Goal: Task Accomplishment & Management: Complete application form

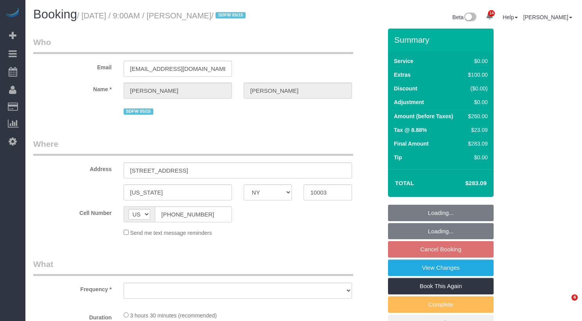
select select "NY"
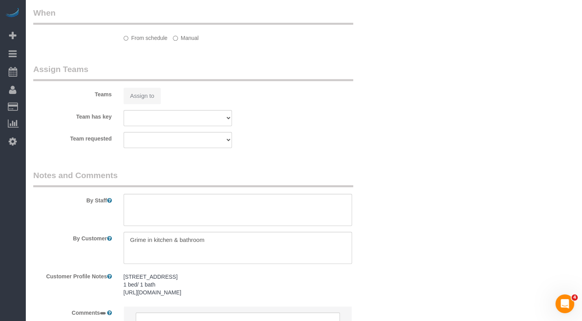
select select "object:740"
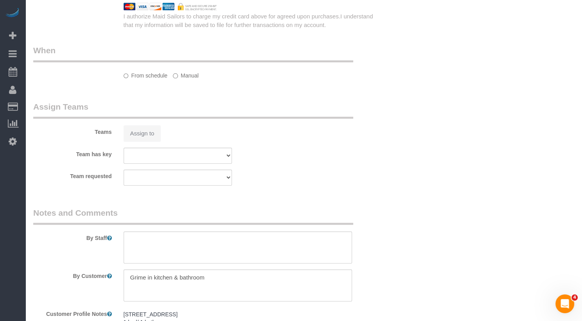
select select "string:stripe-pm_1QU7Id4VGloSiKo7vdTccFwo"
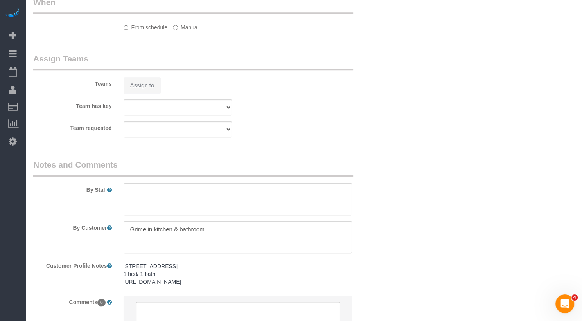
select select "object:746"
select select "1"
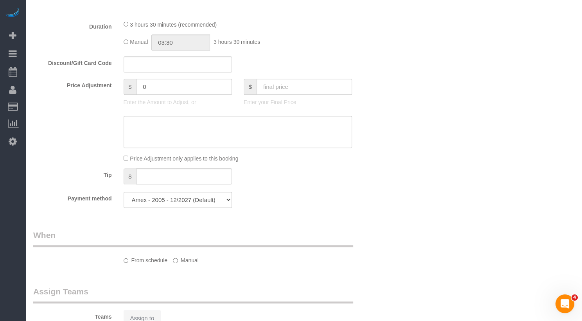
select select "spot2"
select select "number:89"
select select "number:90"
select select "number:15"
select select "number:5"
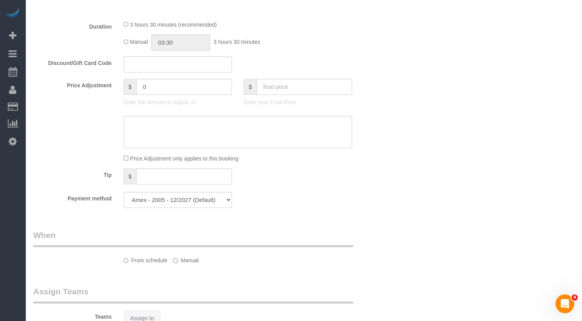
select select "1"
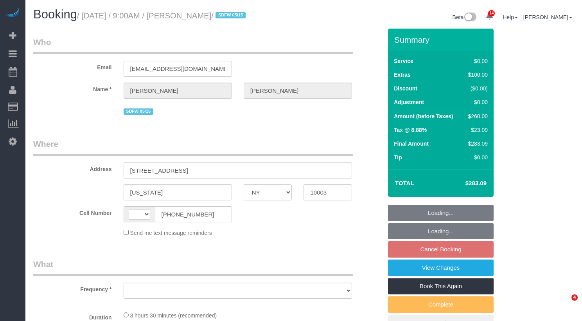
select select "NY"
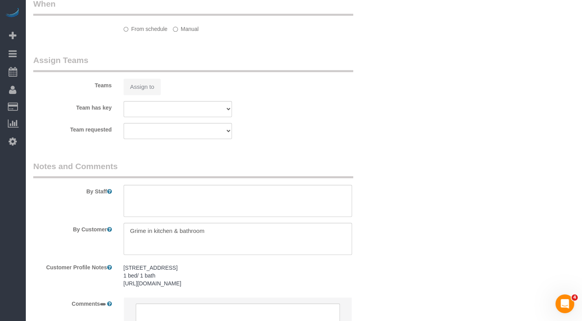
select select "string:[GEOGRAPHIC_DATA]"
select select "object:843"
select select "1"
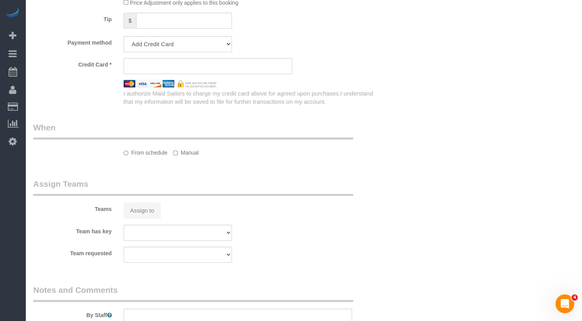
select select "string:stripe-pm_1QU7Id4VGloSiKo7vdTccFwo"
select select "spot2"
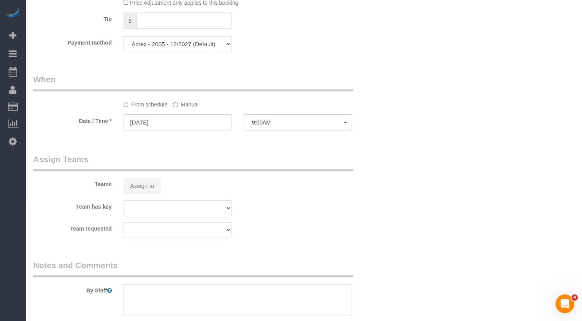
select select "object:1311"
select select "number:89"
select select "number:90"
select select "number:15"
select select "number:5"
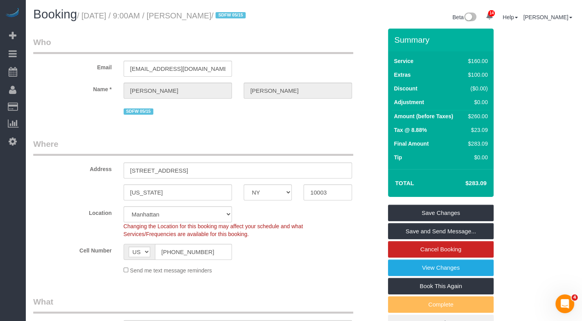
drag, startPoint x: 246, startPoint y: 14, endPoint x: 201, endPoint y: 17, distance: 44.6
click at [200, 18] on small "/ [DATE] / 9:00AM / [PERSON_NAME] / SDFW 05/15" at bounding box center [162, 15] width 171 height 9
copy small "[PERSON_NAME]"
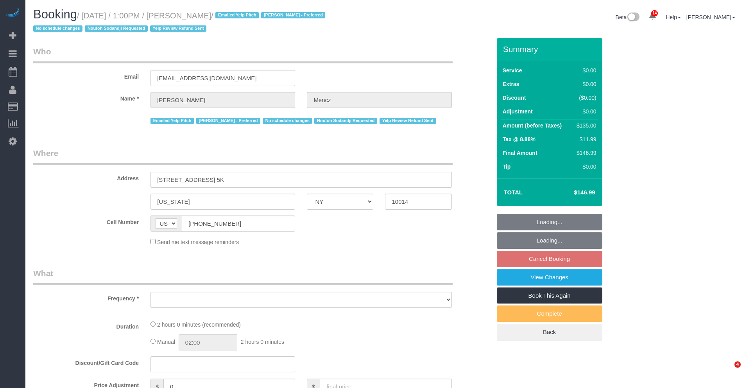
select select "NY"
select select "object:762"
select select "1"
select select "spot6"
select select "number:89"
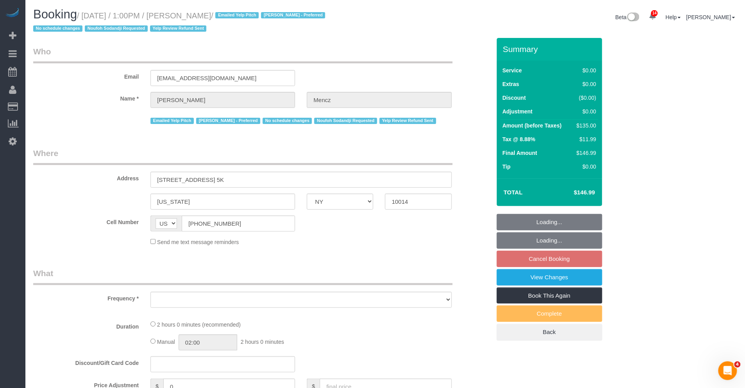
select select "number:74"
select select "number:15"
select select "number:5"
select select "number:21"
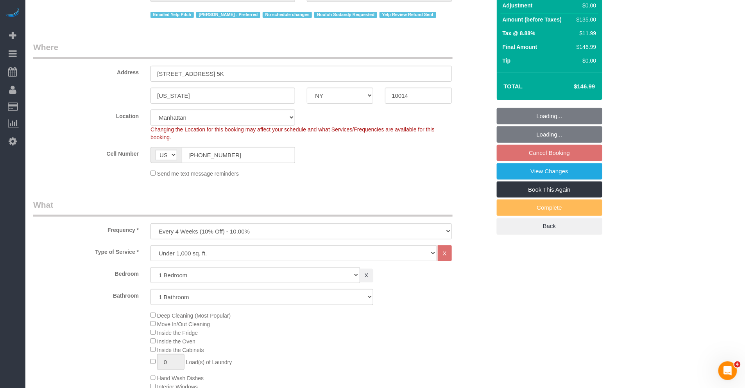
scroll to position [286, 0]
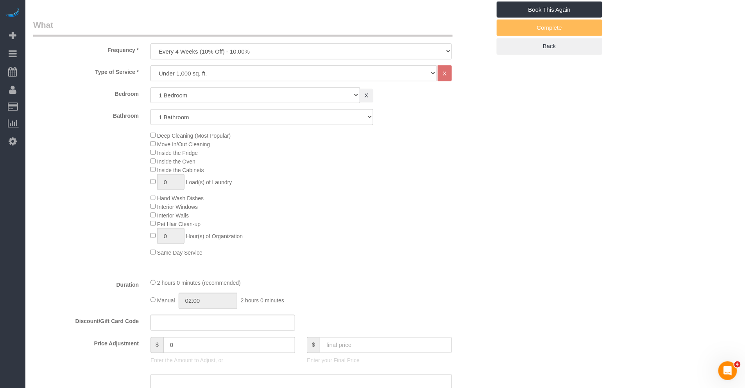
select select "string:stripe-pm_1JP7yS4VGloSiKo79X3XSDQv"
select select "object:1035"
select select "1"
